Goal: Use online tool/utility: Utilize a website feature to perform a specific function

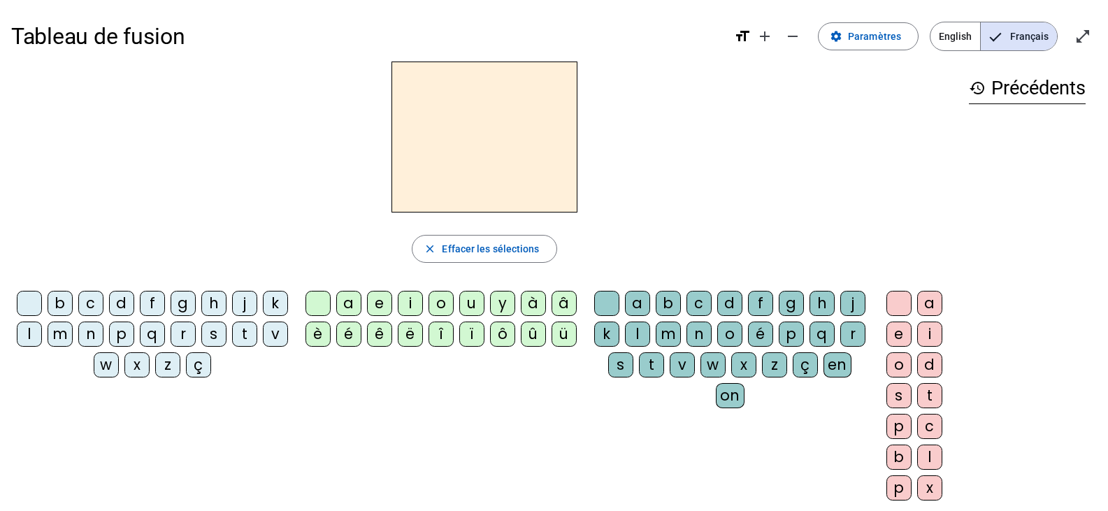
click at [578, 236] on div "close Effacer les sélections" at bounding box center [484, 249] width 946 height 28
click at [42, 335] on div "l" at bounding box center [29, 333] width 25 height 25
click at [351, 303] on div "a" at bounding box center [348, 303] width 25 height 25
click at [42, 331] on div "l" at bounding box center [29, 333] width 25 height 25
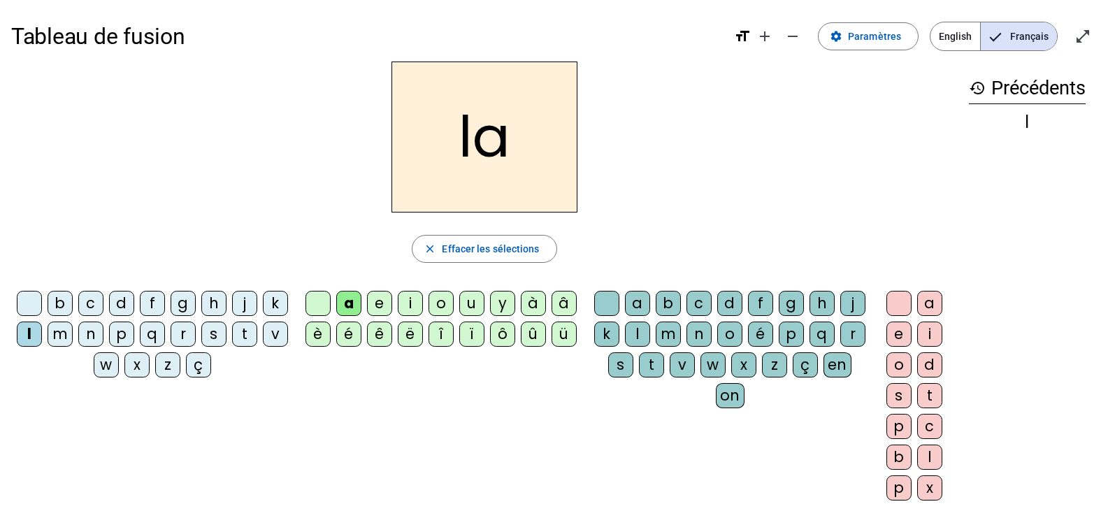
click at [42, 296] on div at bounding box center [29, 303] width 25 height 25
click at [42, 328] on div "l" at bounding box center [29, 333] width 25 height 25
click at [38, 298] on div at bounding box center [29, 303] width 25 height 25
click at [73, 307] on div "b" at bounding box center [60, 303] width 25 height 25
click at [42, 335] on div "l" at bounding box center [29, 333] width 25 height 25
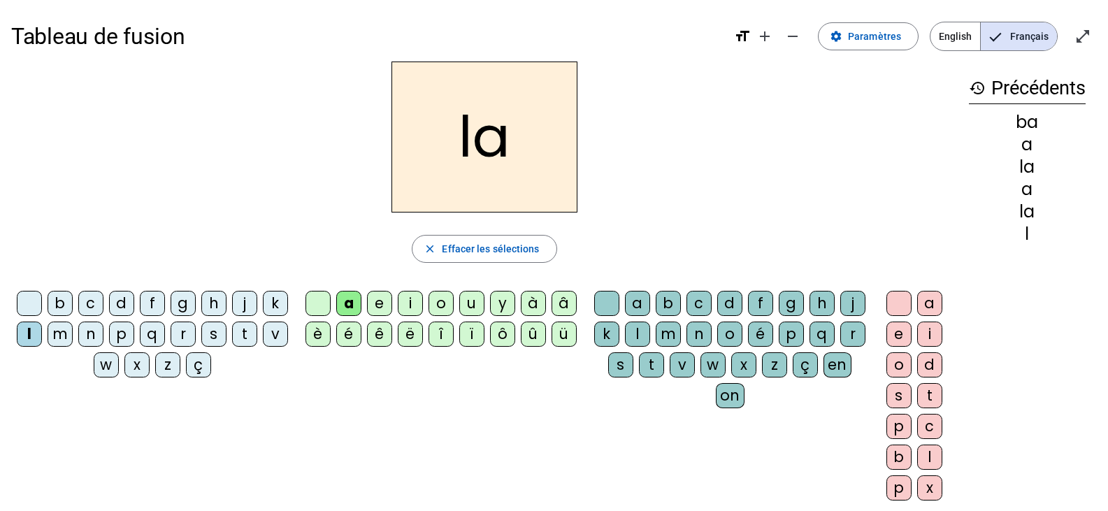
click at [71, 298] on div "b" at bounding box center [60, 303] width 25 height 25
click at [42, 333] on div "l" at bounding box center [29, 333] width 25 height 25
click at [347, 305] on div "a" at bounding box center [348, 303] width 25 height 25
click at [578, 208] on div "la" at bounding box center [484, 136] width 946 height 151
click at [379, 300] on div "e" at bounding box center [379, 303] width 25 height 25
